Goal: Task Accomplishment & Management: Manage account settings

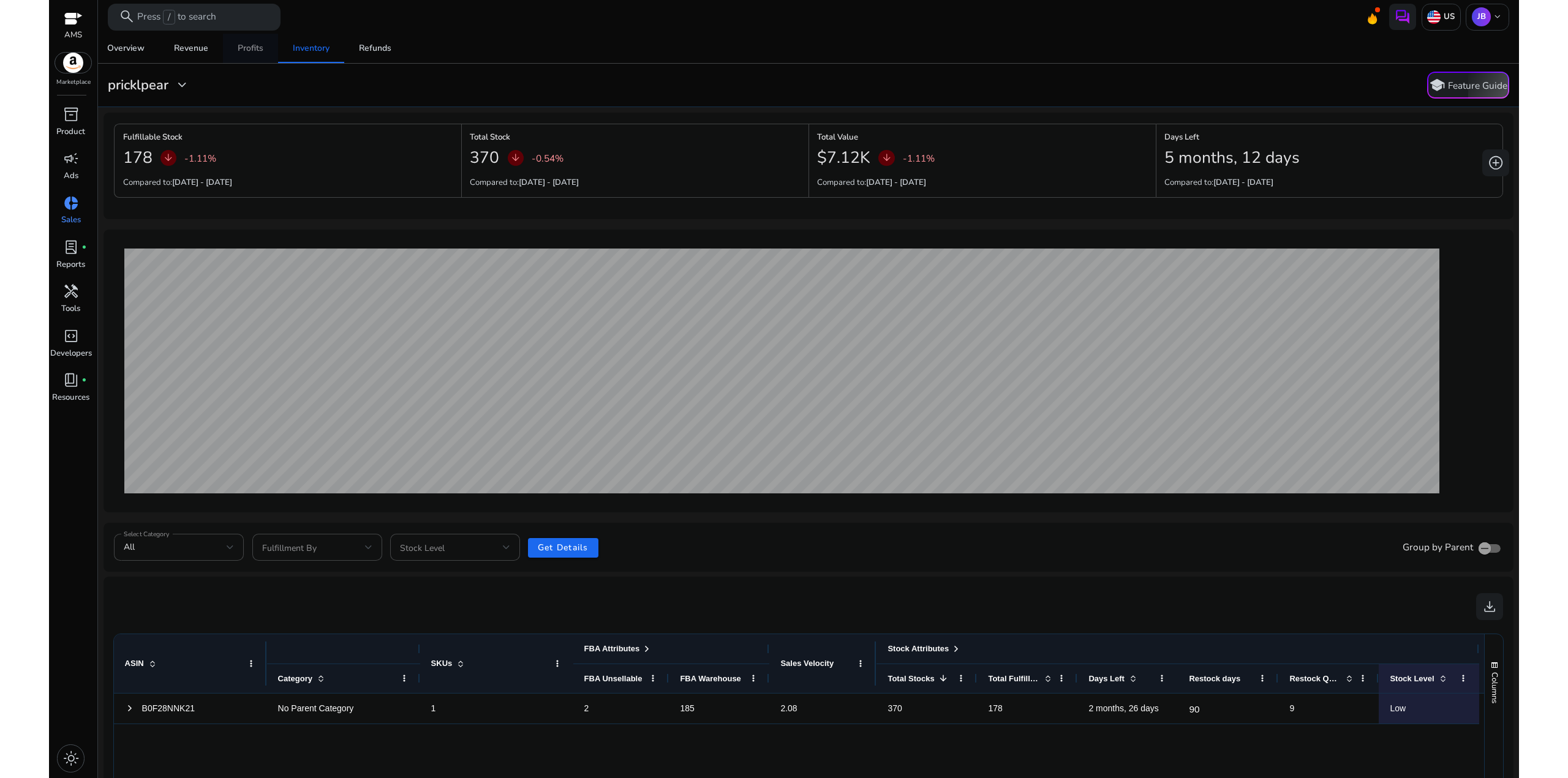
click at [259, 42] on span "Profits" at bounding box center [250, 48] width 26 height 29
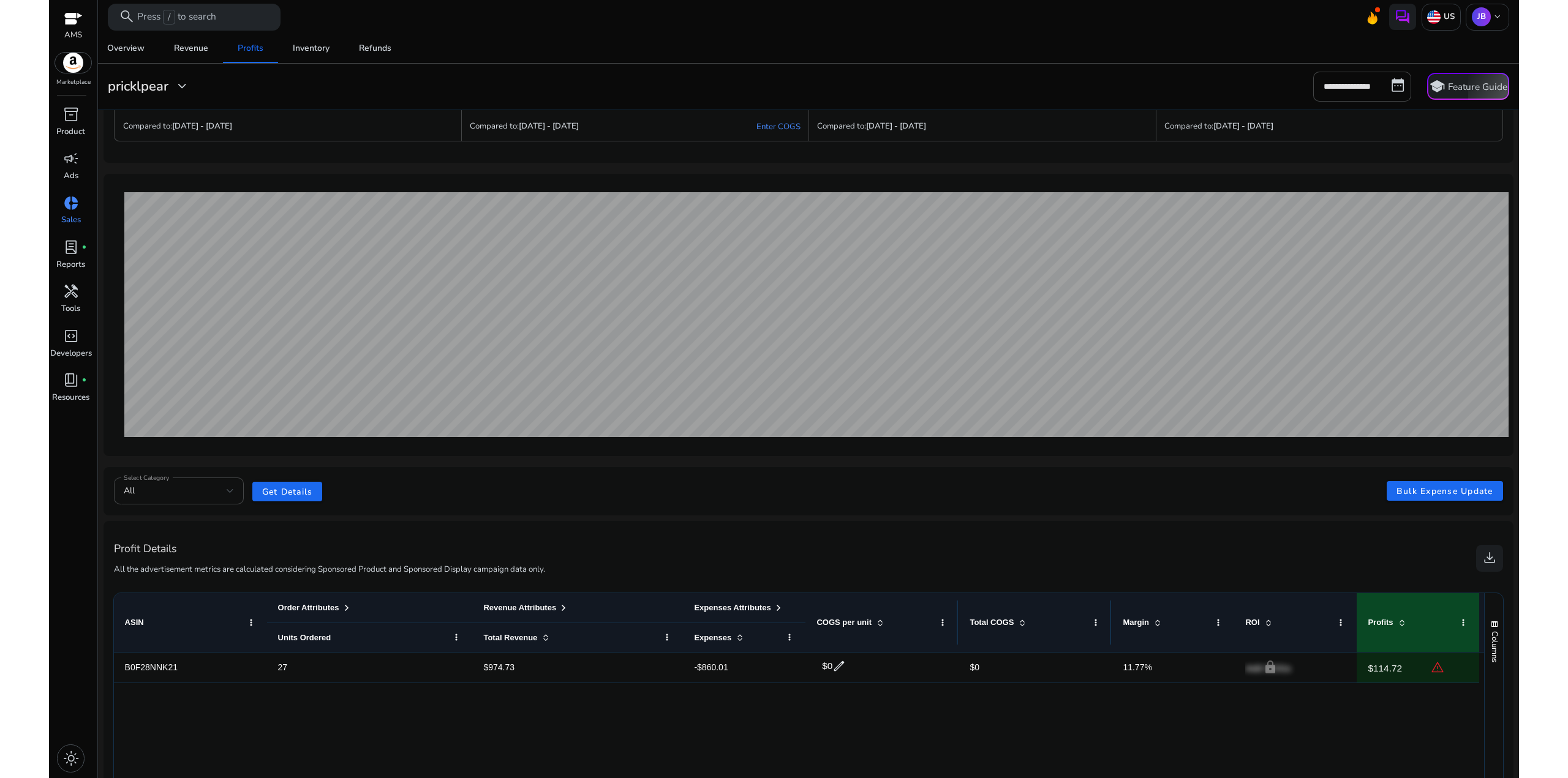
scroll to position [61, 0]
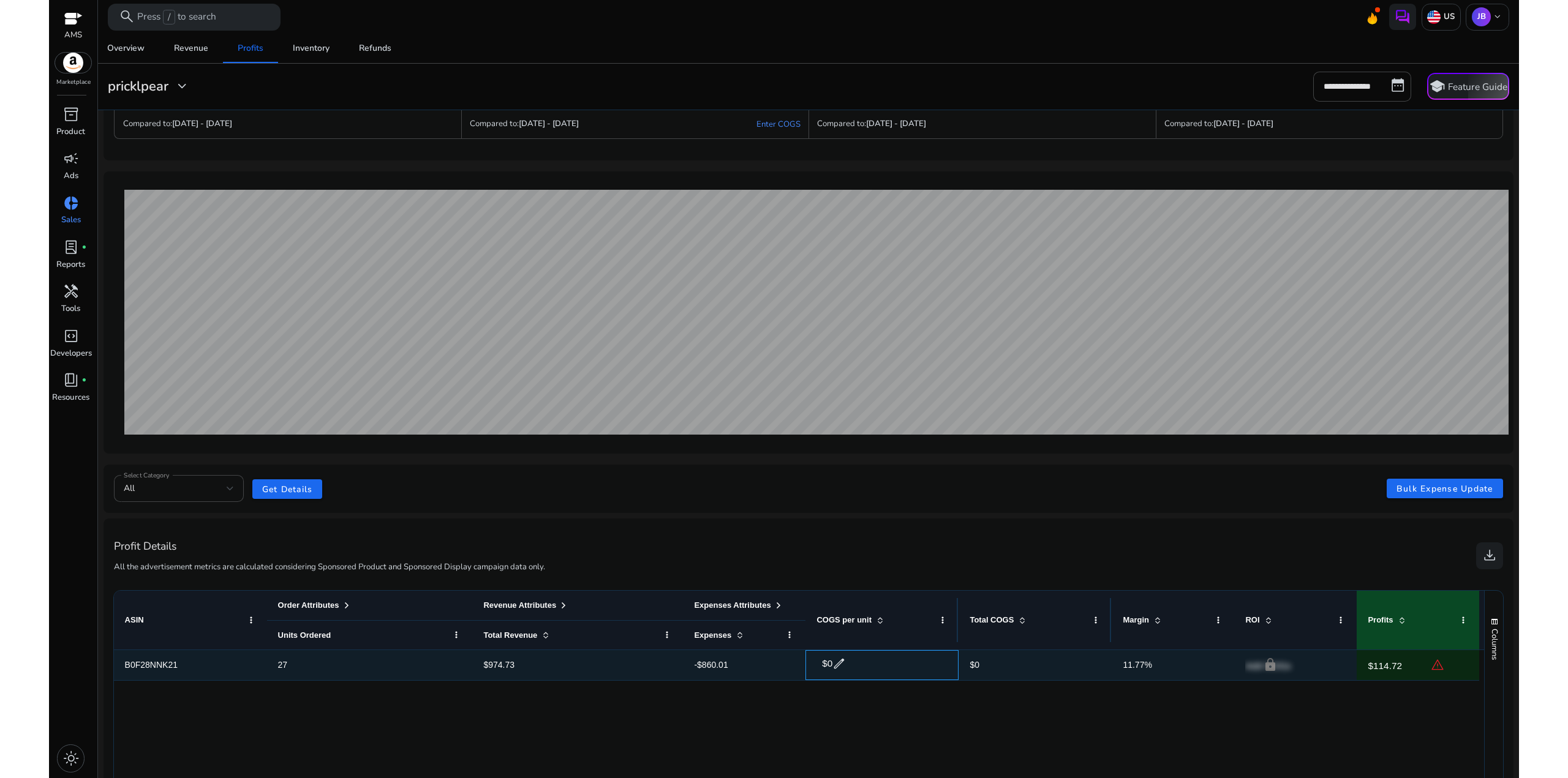
click at [831, 661] on span "$0" at bounding box center [827, 663] width 10 height 10
drag, startPoint x: 858, startPoint y: 660, endPoint x: 840, endPoint y: 654, distance: 19.0
click at [840, 654] on input "*" at bounding box center [866, 663] width 72 height 20
drag, startPoint x: 826, startPoint y: 662, endPoint x: 799, endPoint y: 655, distance: 27.9
click at [800, 656] on div "B0F28NNK21 27 $974.73 -$860.01 $ * check close info $0 11.77% lock Add COGs $11…" at bounding box center [797, 665] width 1366 height 31
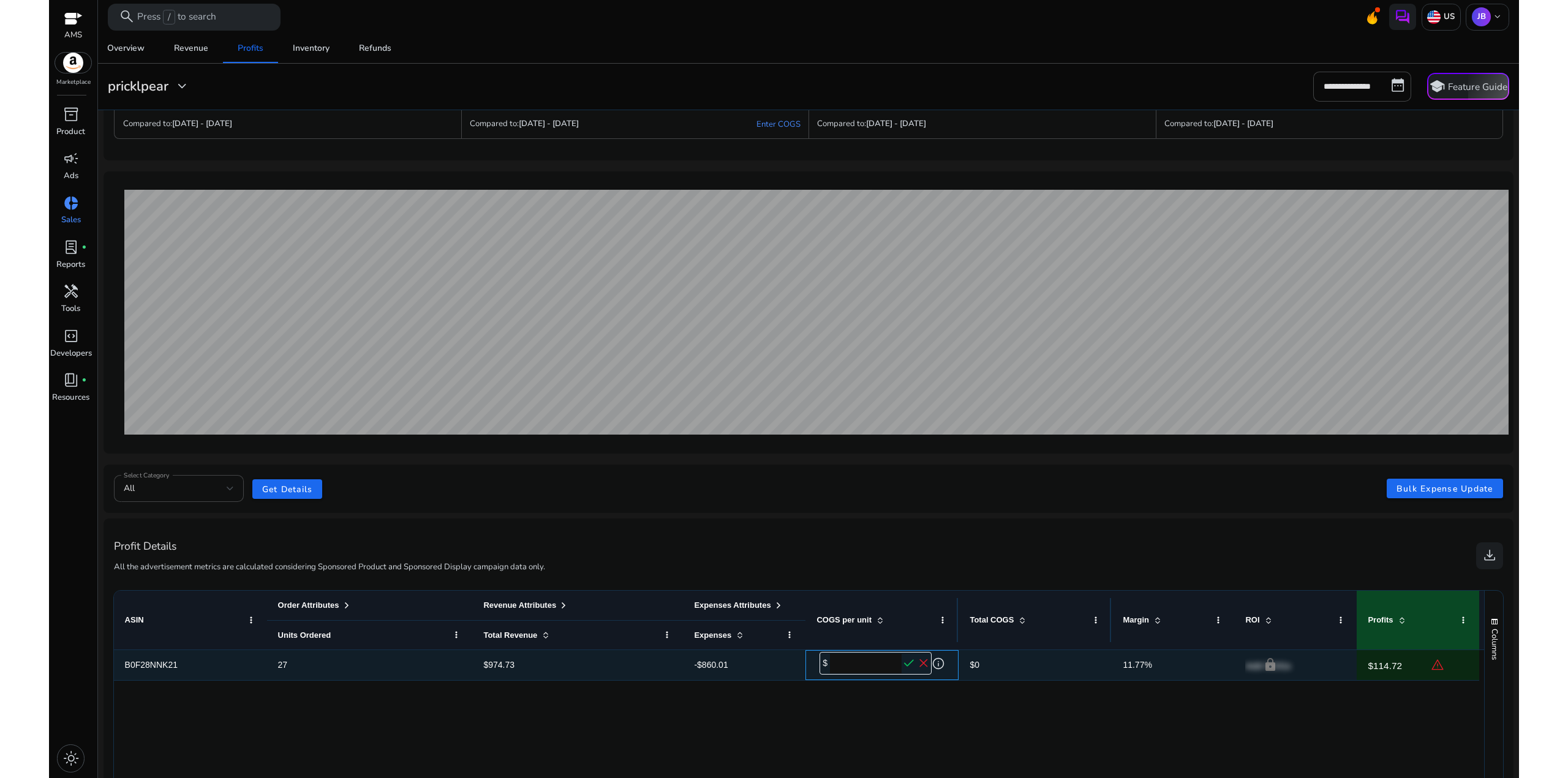
click at [901, 665] on input "*****" at bounding box center [866, 663] width 72 height 20
type input "*****"
click at [907, 665] on span "check" at bounding box center [909, 663] width 15 height 15
click at [864, 663] on div "$13.07 edit" at bounding box center [844, 663] width 48 height 26
click at [909, 664] on span "check" at bounding box center [909, 663] width 15 height 15
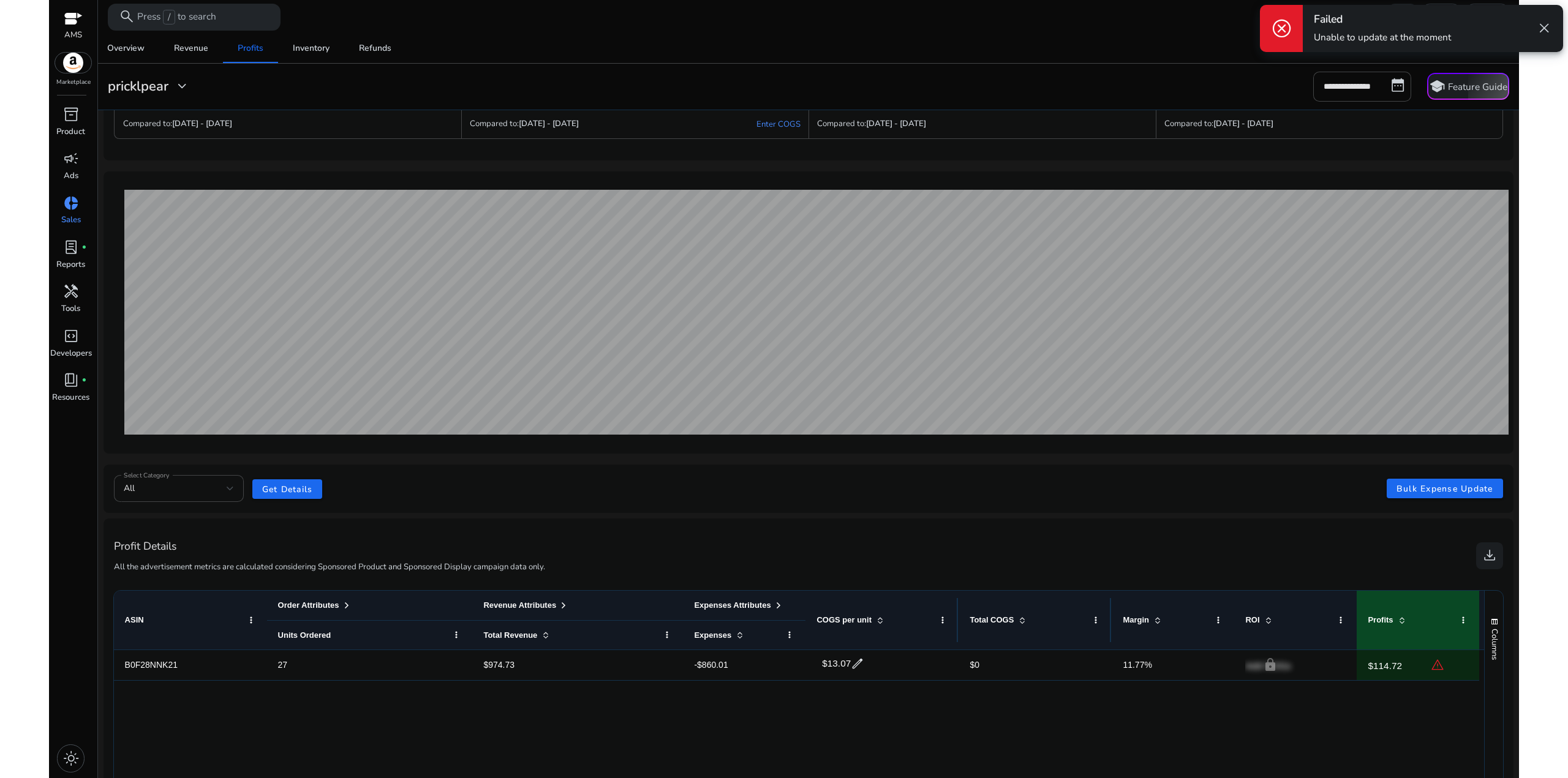
scroll to position [0, 0]
